Goal: Information Seeking & Learning: Learn about a topic

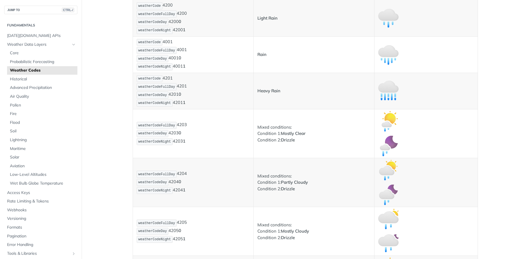
scroll to position [848, 0]
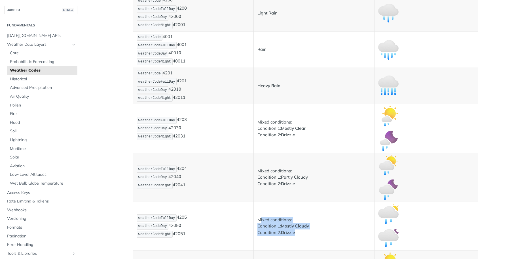
drag, startPoint x: 259, startPoint y: 217, endPoint x: 297, endPoint y: 235, distance: 41.9
click at [297, 235] on p "Mixed conditions: Condition 1: Mostly Cloudy Condition 2: Drizzle" at bounding box center [314, 225] width 113 height 19
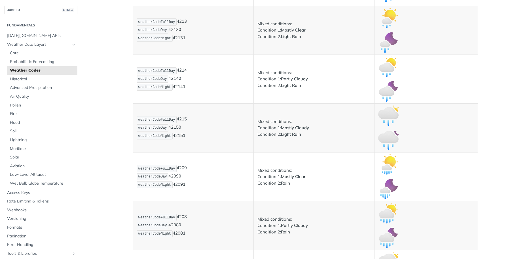
scroll to position [1097, 0]
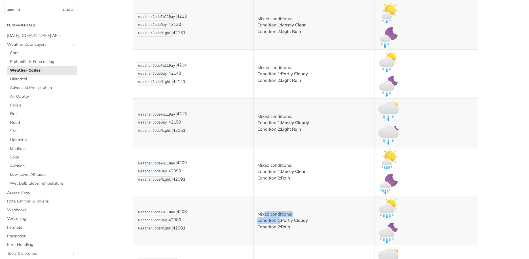
drag, startPoint x: 276, startPoint y: 220, endPoint x: 284, endPoint y: 224, distance: 9.4
click at [279, 222] on p "Mixed conditions: Condition 1: Partly Cloudy Condition 2: Rain" at bounding box center [314, 220] width 113 height 19
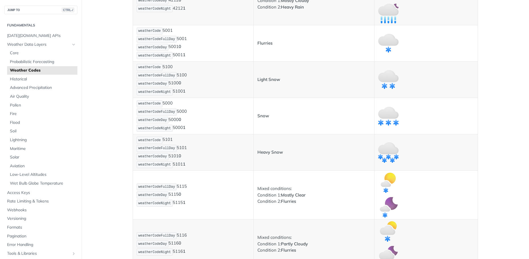
scroll to position [1534, 0]
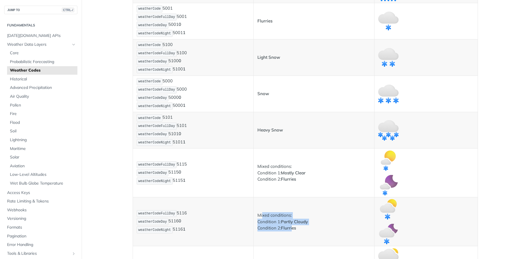
drag, startPoint x: 260, startPoint y: 214, endPoint x: 291, endPoint y: 228, distance: 34.1
click at [291, 228] on p "Mixed conditions: Condition 1: Partly Cloudy Condition 2: Flurries" at bounding box center [314, 221] width 113 height 19
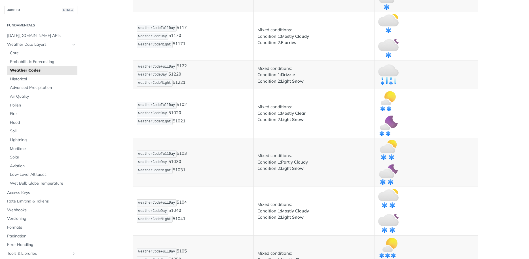
scroll to position [1773, 0]
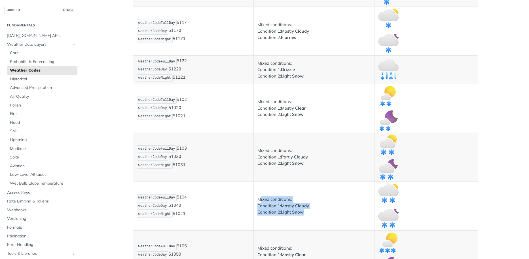
drag, startPoint x: 290, startPoint y: 212, endPoint x: 306, endPoint y: 214, distance: 16.0
click at [302, 216] on td "Mixed conditions: Condition 1: Mostly Cloudy Condition 2: Light Snow" at bounding box center [314, 205] width 121 height 49
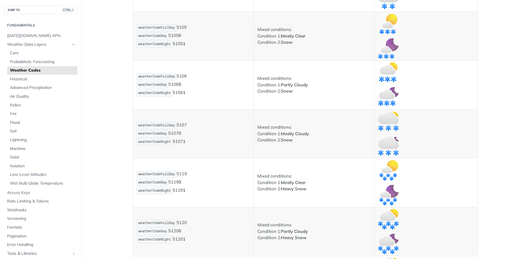
scroll to position [2002, 0]
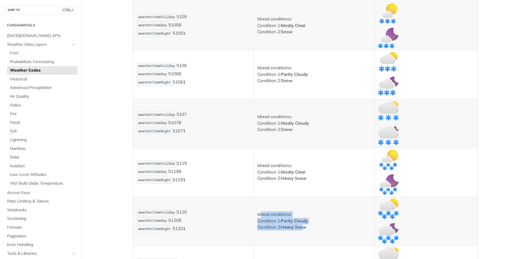
drag, startPoint x: 265, startPoint y: 218, endPoint x: 303, endPoint y: 230, distance: 39.7
click at [303, 230] on p "Mixed conditions: Condition 1: Partly Cloudy Condition 2: Heavy Snow" at bounding box center [314, 220] width 113 height 19
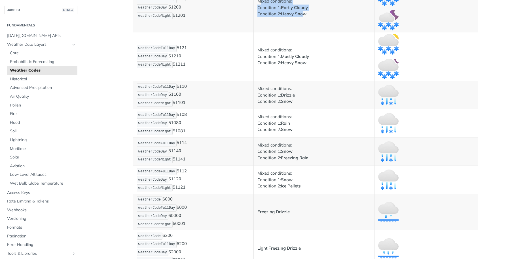
scroll to position [2205, 0]
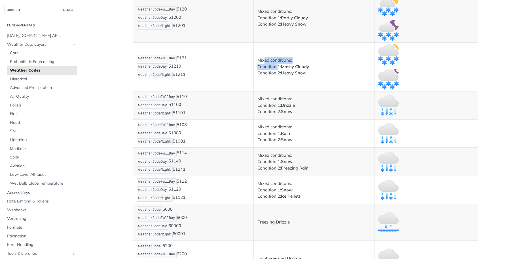
drag, startPoint x: 265, startPoint y: 59, endPoint x: 290, endPoint y: 71, distance: 28.0
click at [290, 71] on p "Mixed conditions: Condition 1: Mostly Cloudy Condition 2: Heavy Snow" at bounding box center [314, 66] width 113 height 19
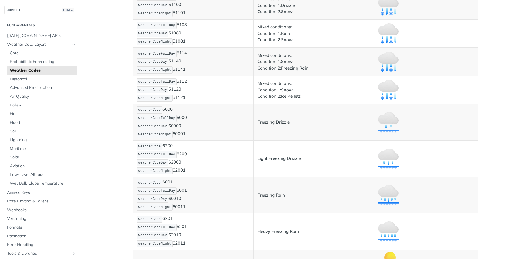
scroll to position [2294, 0]
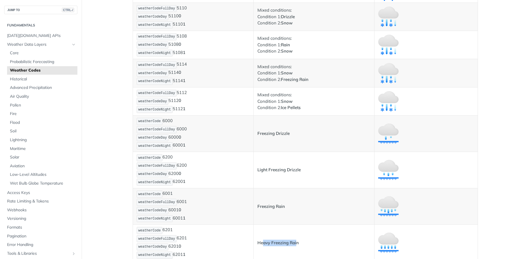
drag, startPoint x: 279, startPoint y: 243, endPoint x: 295, endPoint y: 242, distance: 16.2
click at [295, 242] on strong "Heavy Freezing Rain" at bounding box center [278, 242] width 41 height 5
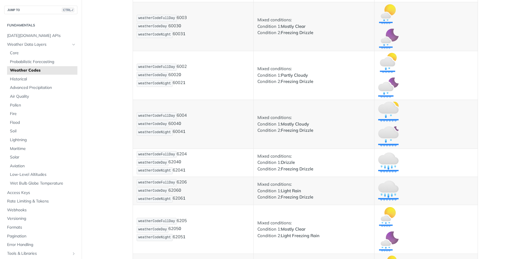
scroll to position [2548, 0]
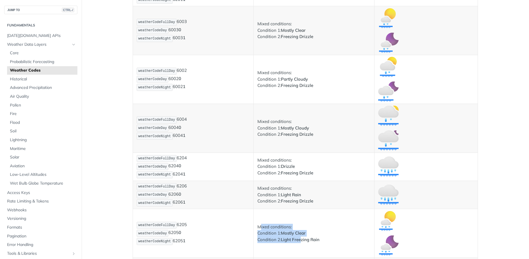
drag, startPoint x: 257, startPoint y: 229, endPoint x: 304, endPoint y: 245, distance: 49.2
click at [304, 245] on td "Mixed conditions: Condition 1: Mostly Clear Condition 2: Light Freezing Rain" at bounding box center [314, 233] width 121 height 49
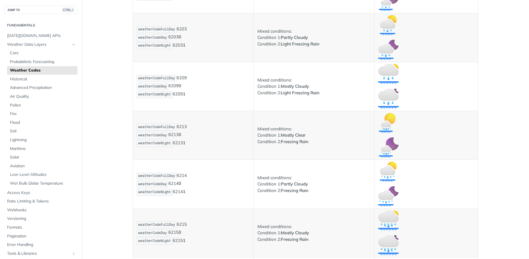
scroll to position [2803, 0]
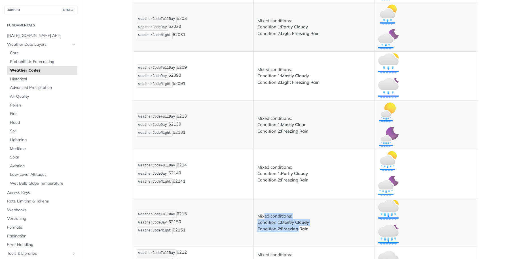
drag, startPoint x: 263, startPoint y: 214, endPoint x: 341, endPoint y: 224, distance: 78.3
click at [299, 234] on td "Mixed conditions: Condition 1: Mostly Cloudy Condition 2: Freezing Rain" at bounding box center [314, 222] width 121 height 49
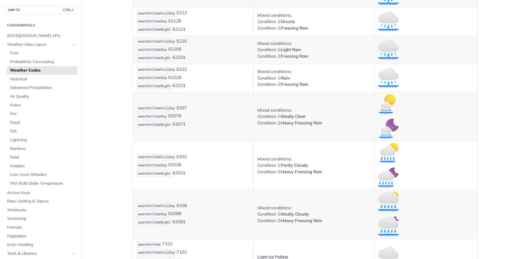
scroll to position [3027, 0]
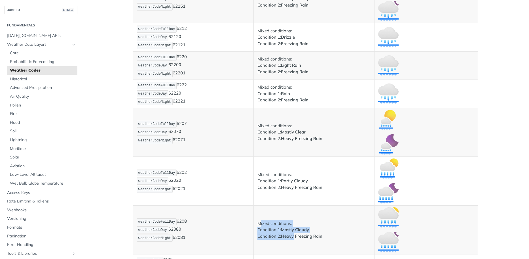
drag, startPoint x: 271, startPoint y: 228, endPoint x: 300, endPoint y: 235, distance: 29.9
click at [293, 236] on p "Mixed conditions: Condition 1: Mostly Cloudy Condition 2: Heavy Freezing Rain" at bounding box center [314, 229] width 113 height 19
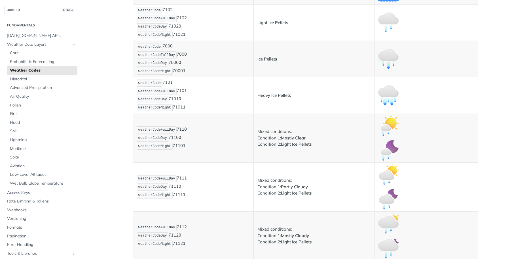
scroll to position [3287, 0]
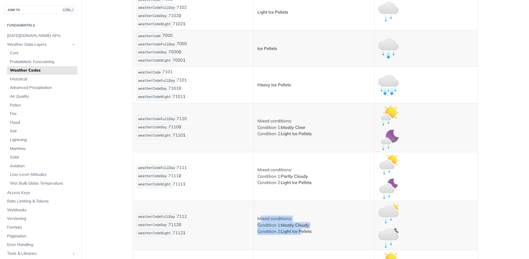
drag, startPoint x: 286, startPoint y: 229, endPoint x: 305, endPoint y: 236, distance: 20.0
click at [300, 235] on td "Mixed conditions: Condition 1: Mostly Cloudy Condition 2: Light Ice Pellets" at bounding box center [314, 225] width 121 height 49
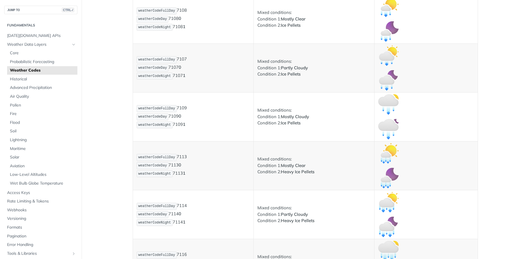
scroll to position [3536, 0]
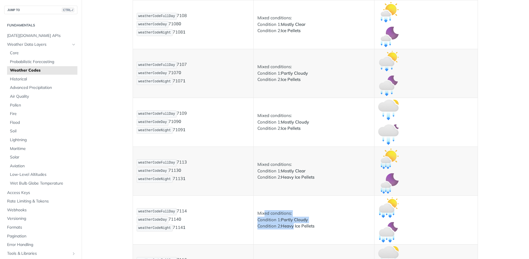
drag, startPoint x: 277, startPoint y: 220, endPoint x: 311, endPoint y: 231, distance: 36.6
click at [299, 228] on p "Mixed conditions: Condition 1: Partly Cloudy Condition 2: Heavy Ice Pellets" at bounding box center [314, 219] width 113 height 19
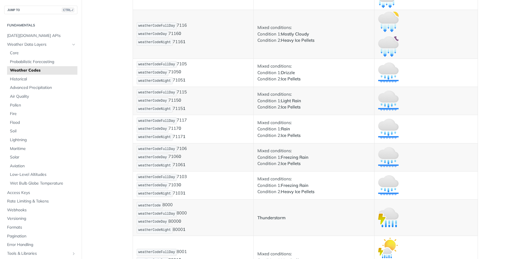
scroll to position [3775, 0]
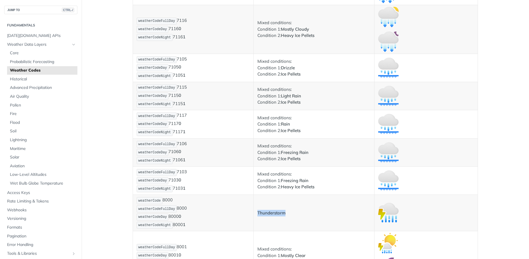
drag, startPoint x: 270, startPoint y: 213, endPoint x: 305, endPoint y: 213, distance: 35.5
click at [289, 216] on p "Thunderstorm" at bounding box center [314, 213] width 113 height 7
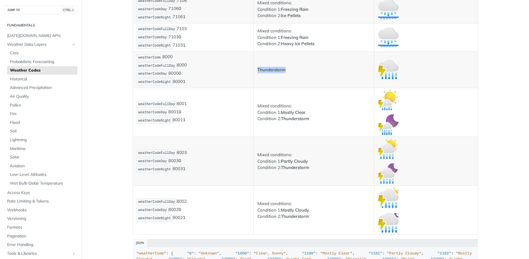
scroll to position [3917, 0]
